Goal: Find specific page/section: Find specific page/section

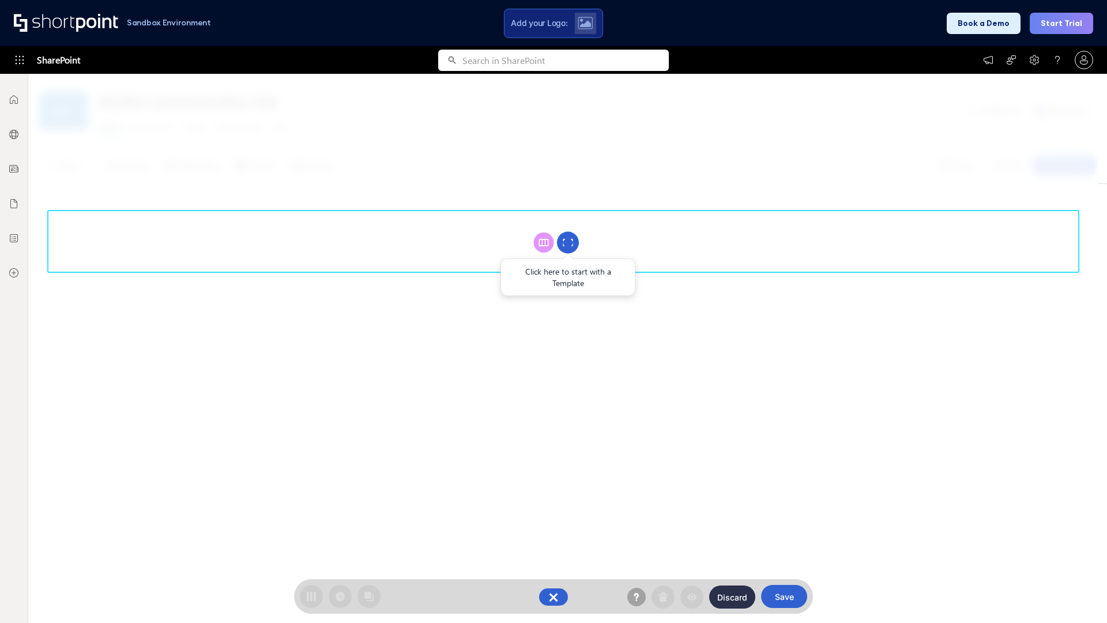
click at [568, 242] on circle at bounding box center [568, 243] width 22 height 22
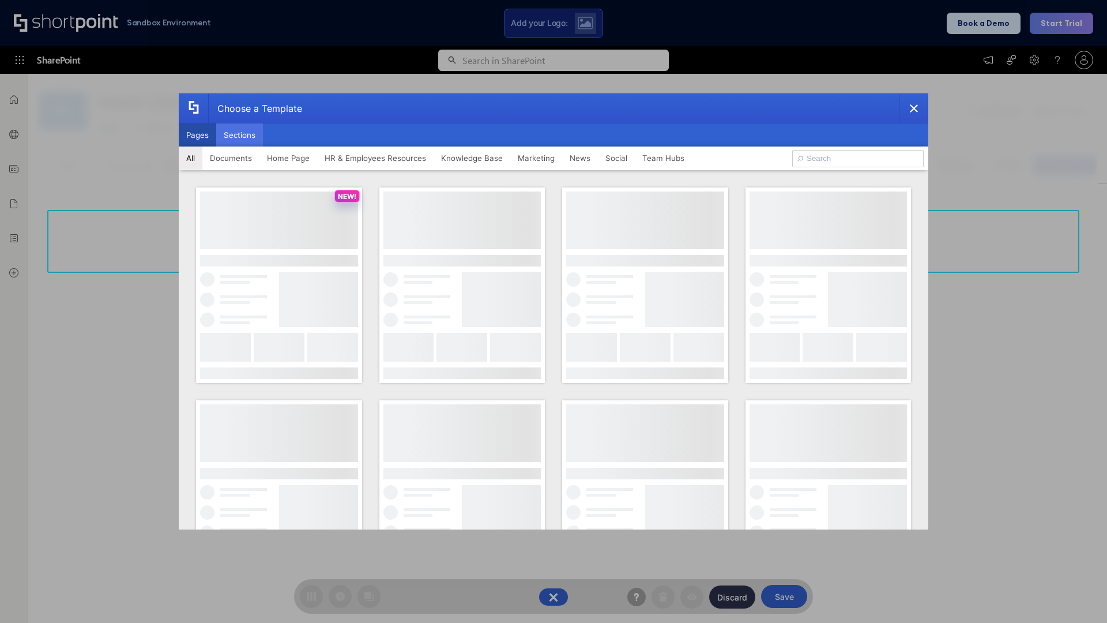
click at [239, 135] on button "Sections" at bounding box center [239, 134] width 47 height 23
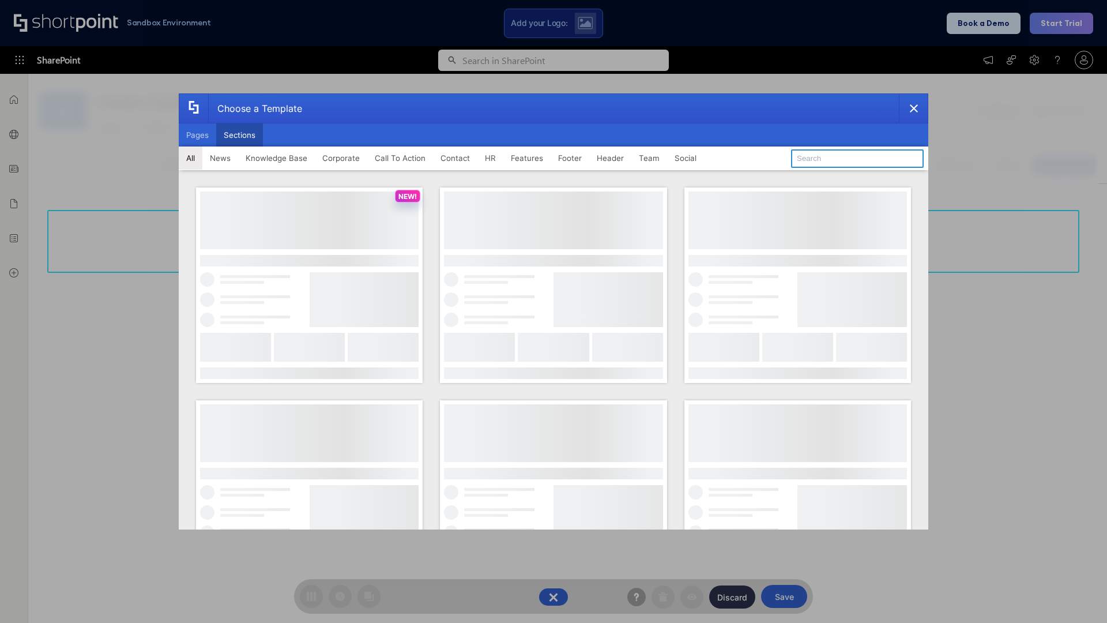
type input "FAQ 5"
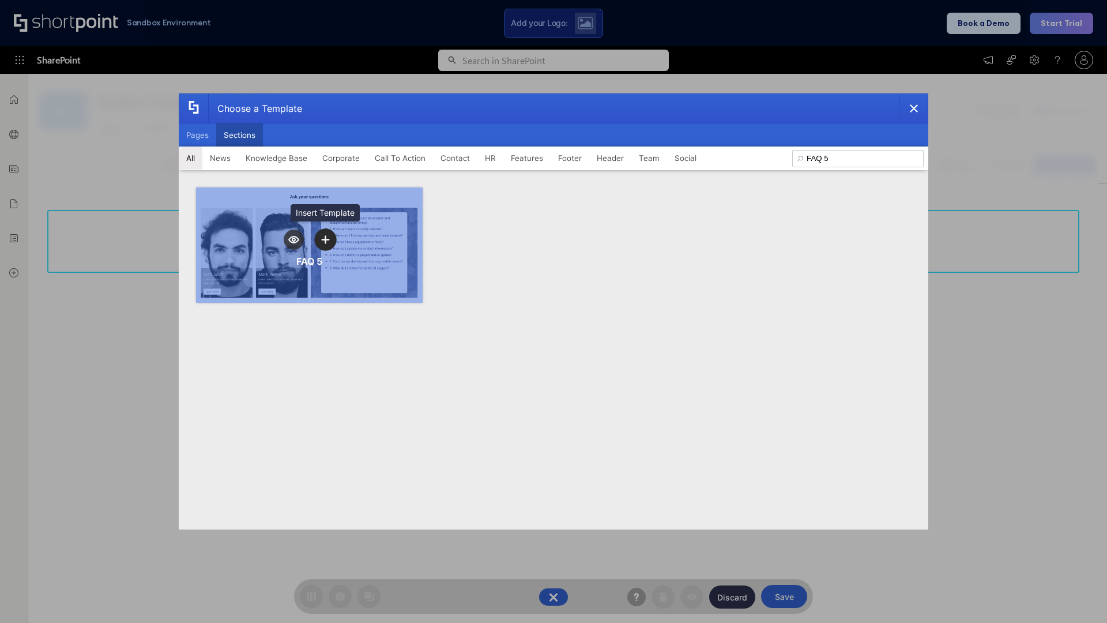
click at [325, 239] on icon "template selector" at bounding box center [325, 239] width 8 height 8
